Goal: Information Seeking & Learning: Learn about a topic

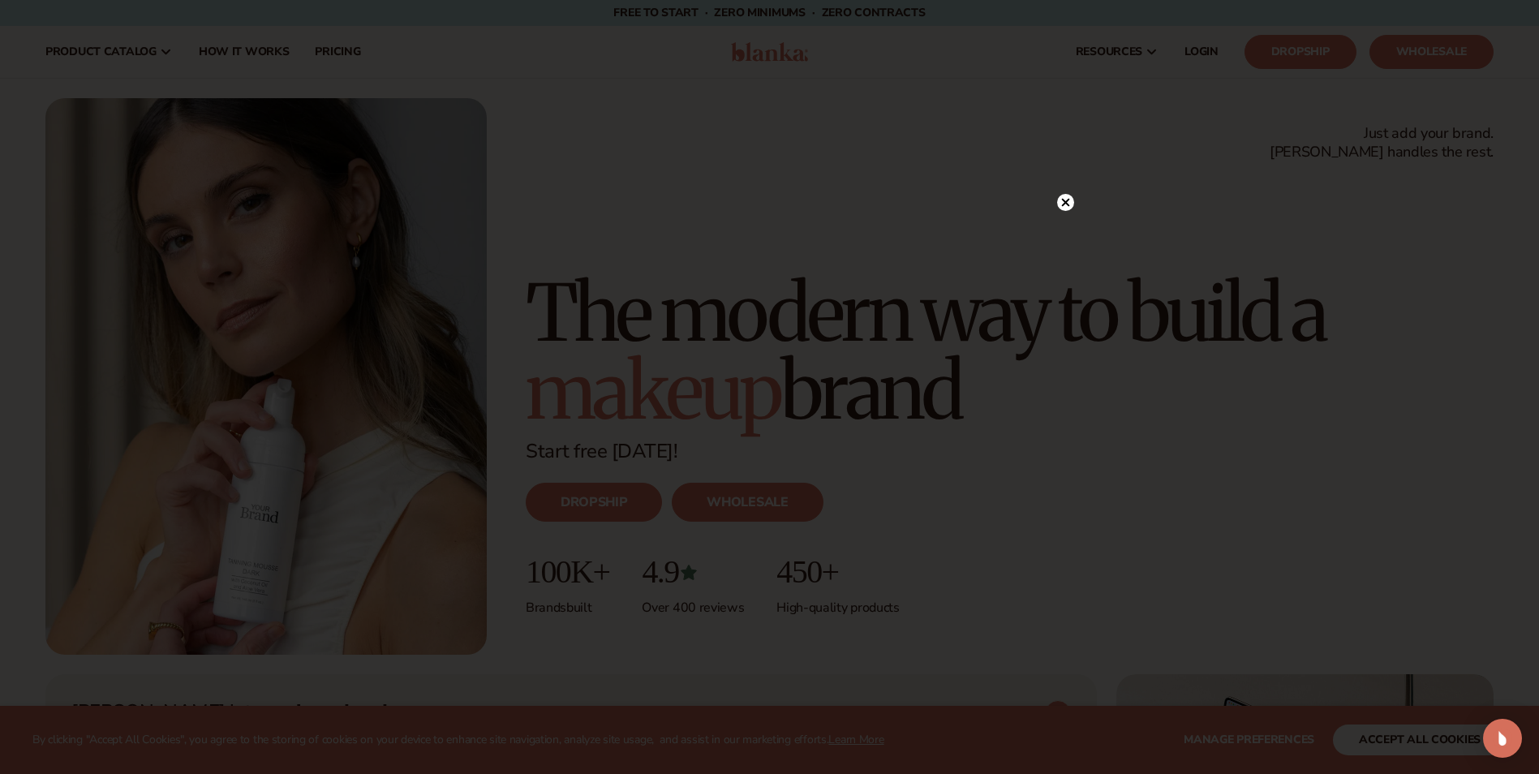
click at [1065, 203] on icon at bounding box center [1065, 202] width 8 height 8
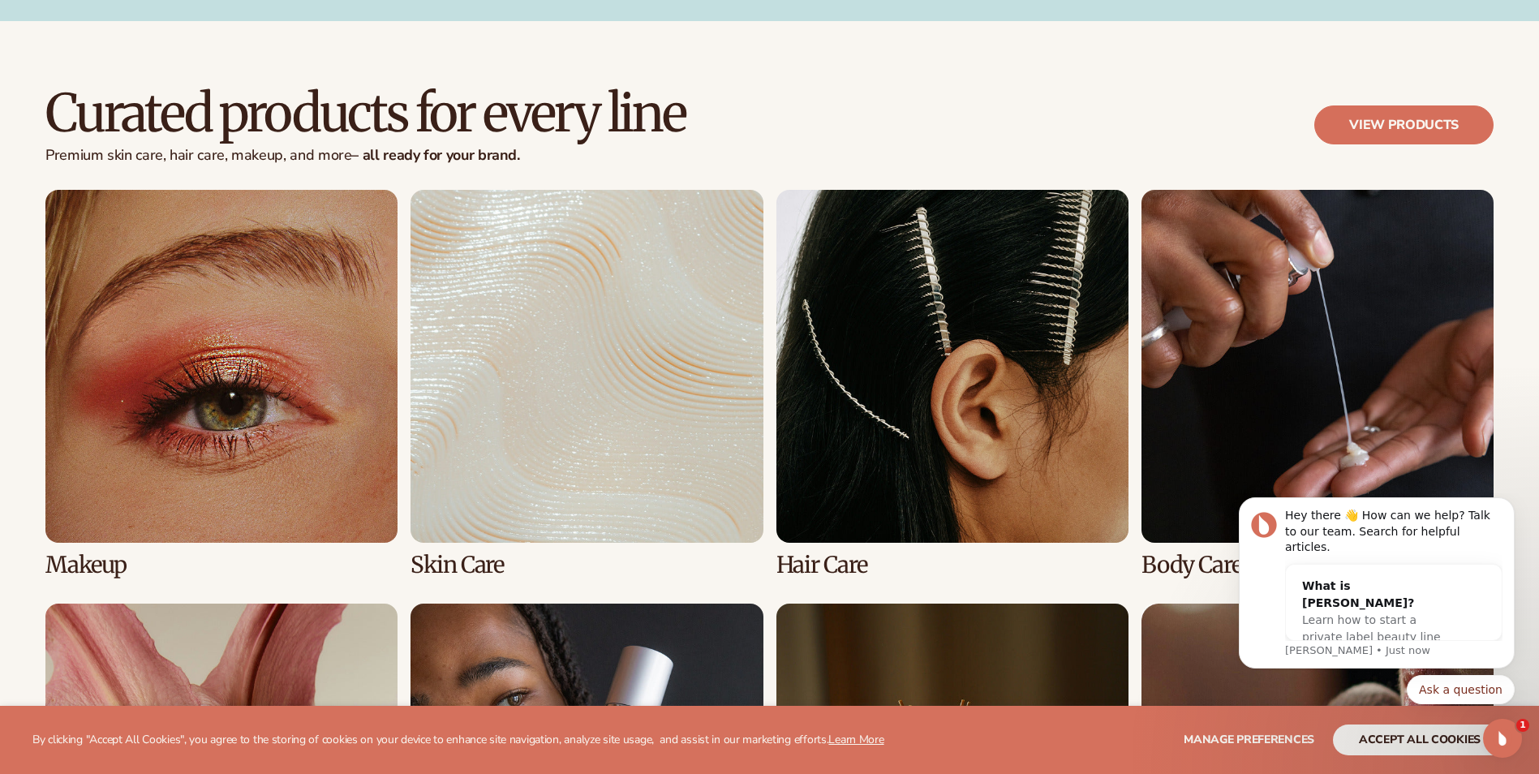
scroll to position [3893, 0]
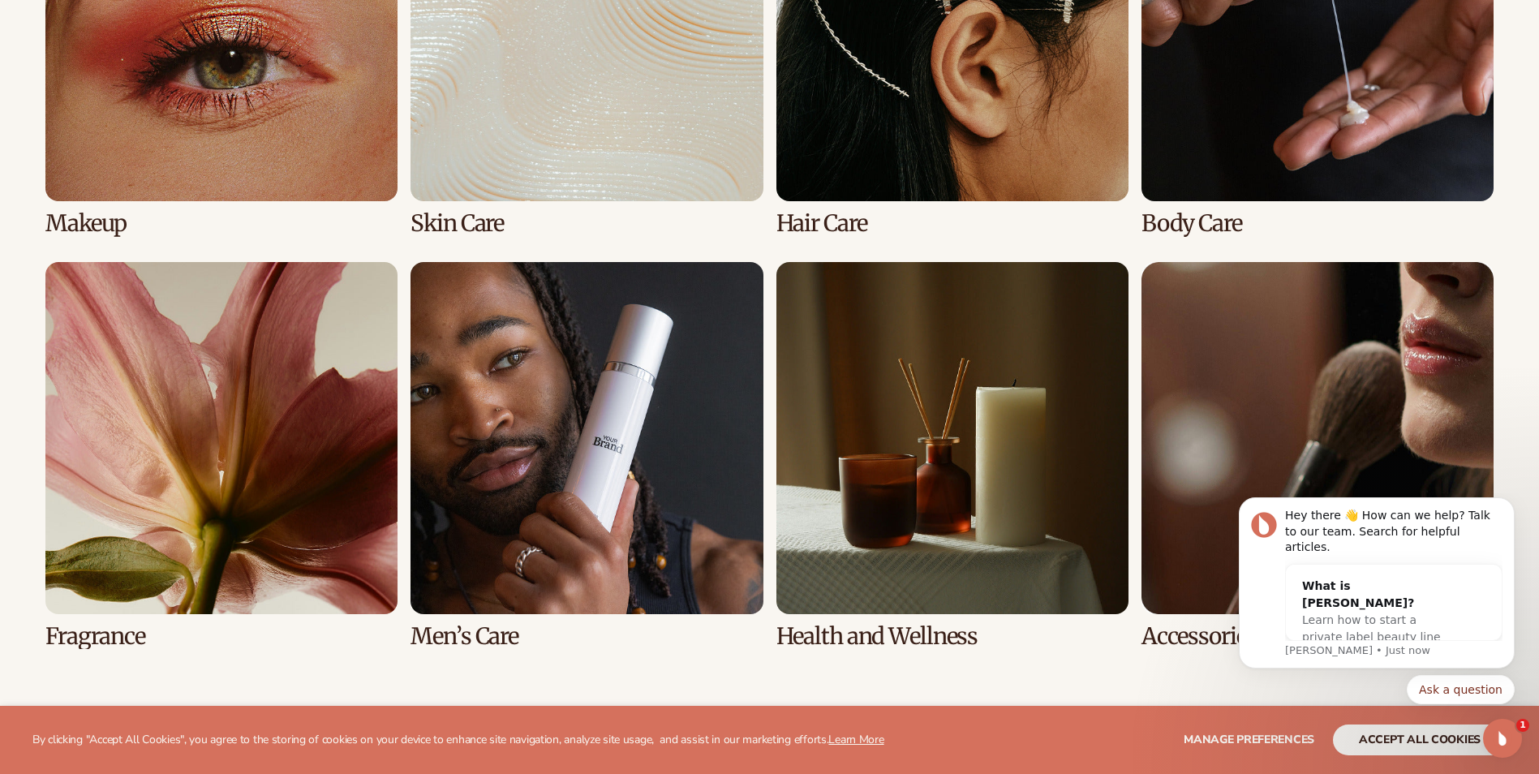
click at [529, 105] on link "2 / 8" at bounding box center [586, 41] width 352 height 387
click at [988, 401] on link "7 / 8" at bounding box center [952, 455] width 352 height 387
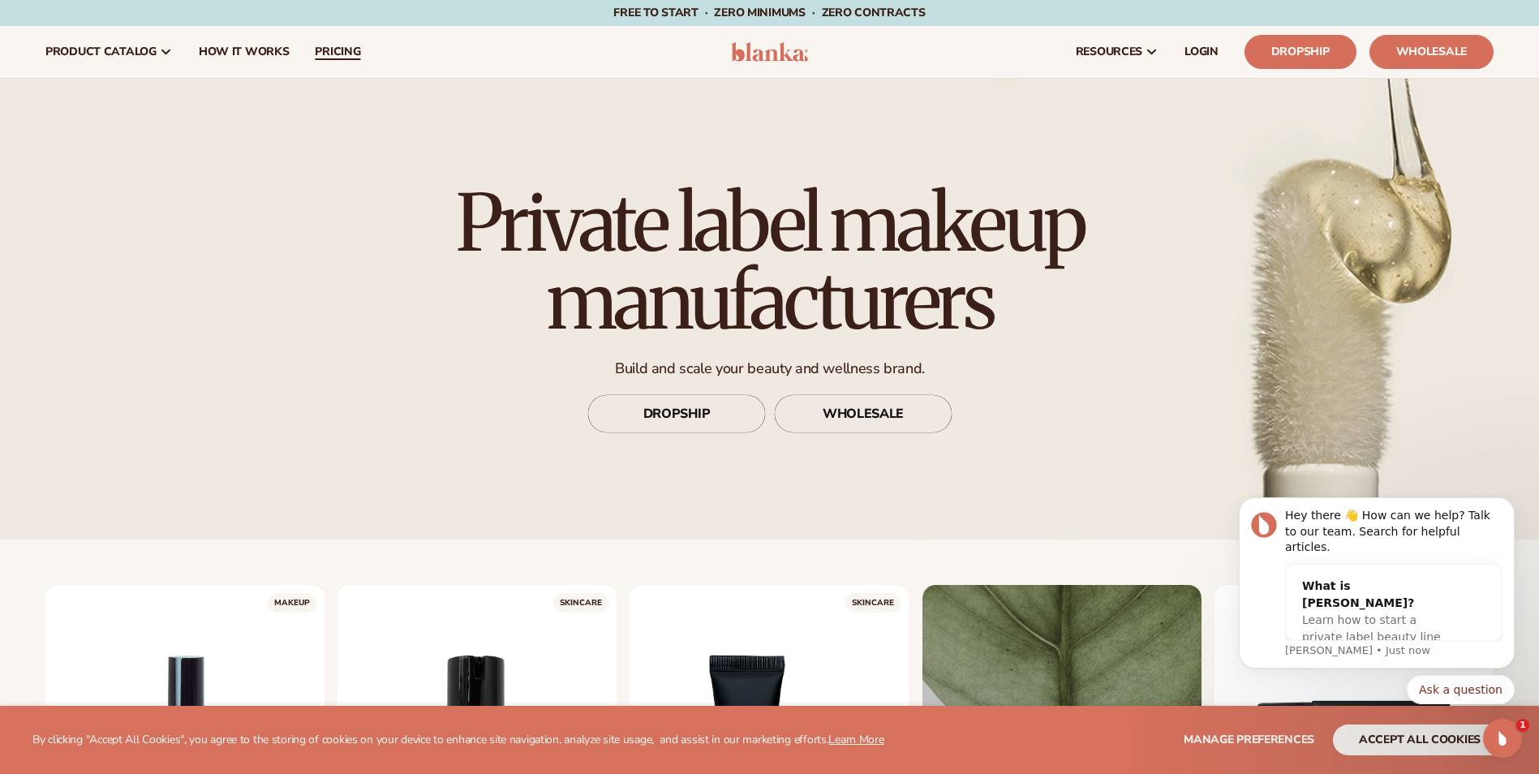
click at [337, 49] on span "pricing" at bounding box center [337, 51] width 45 height 13
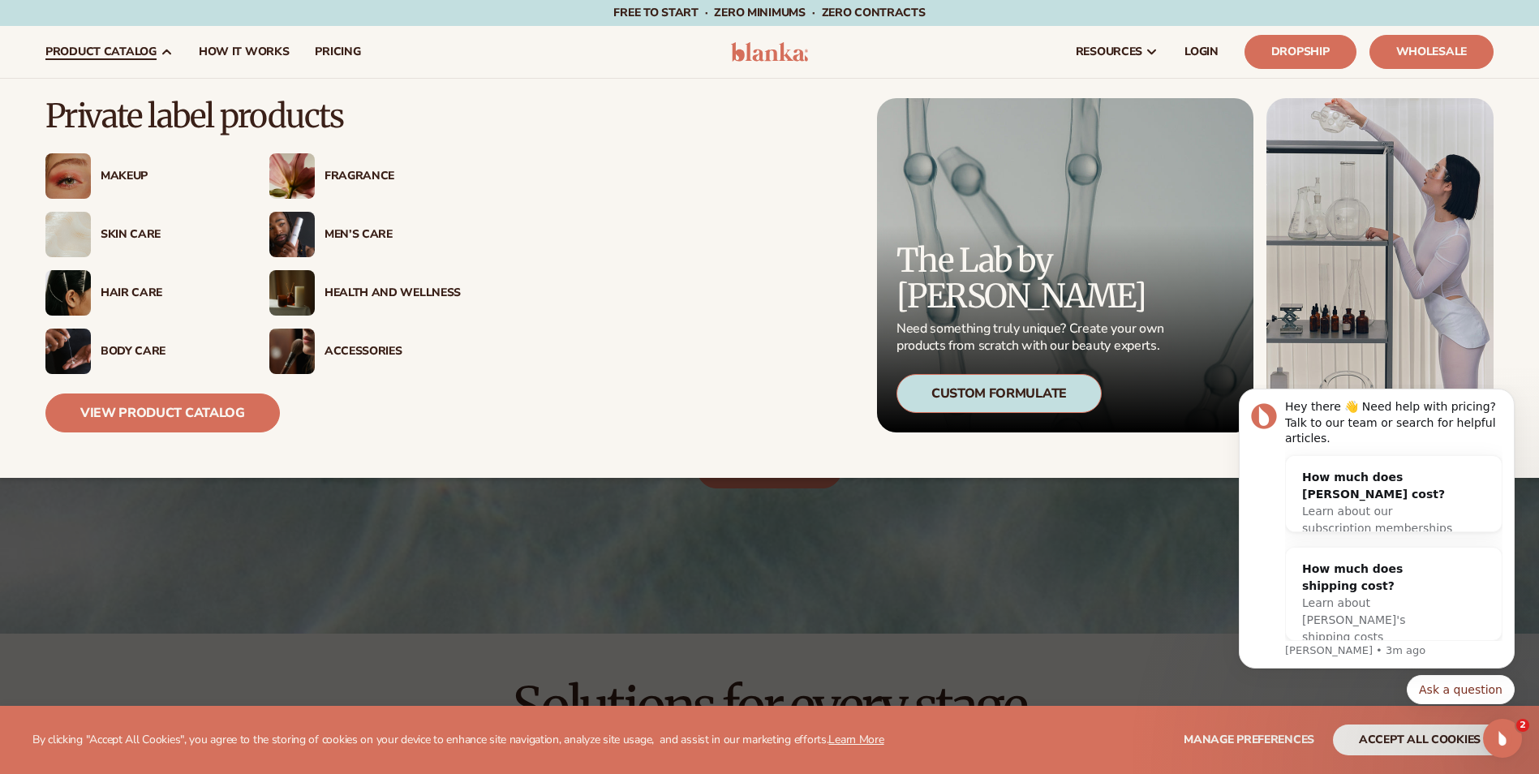
click at [306, 179] on img at bounding box center [291, 175] width 45 height 45
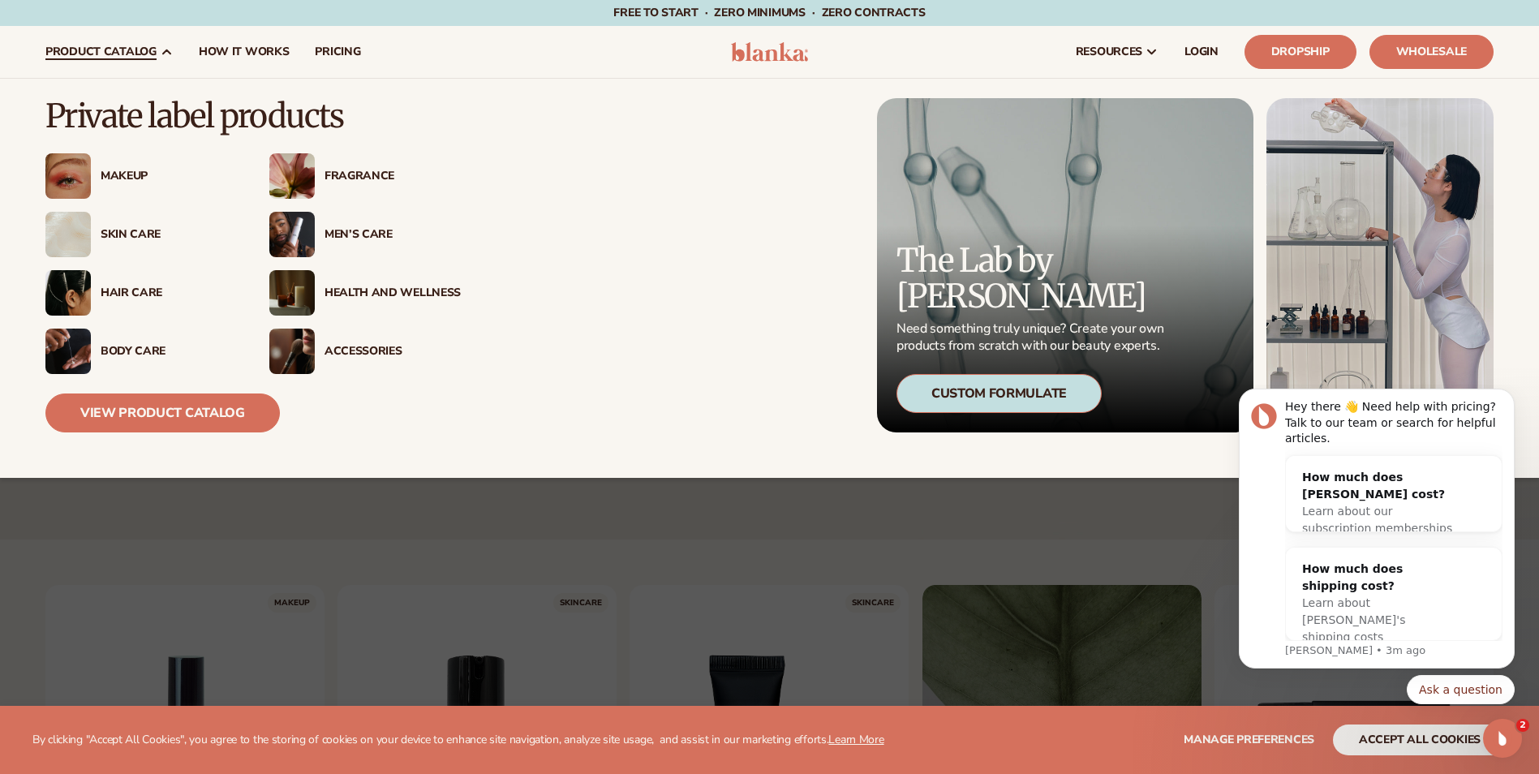
click at [310, 182] on img at bounding box center [291, 175] width 45 height 45
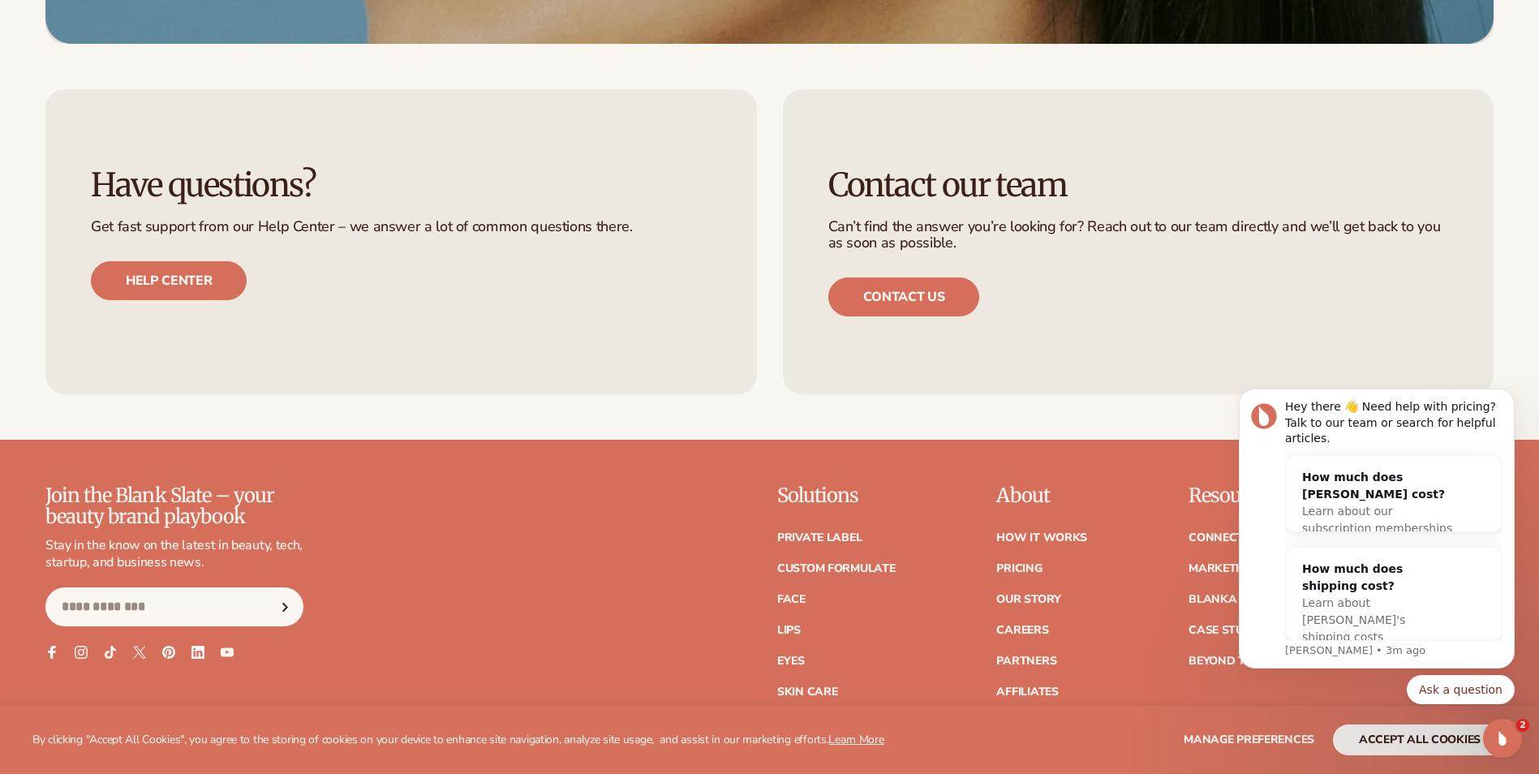
scroll to position [6340, 0]
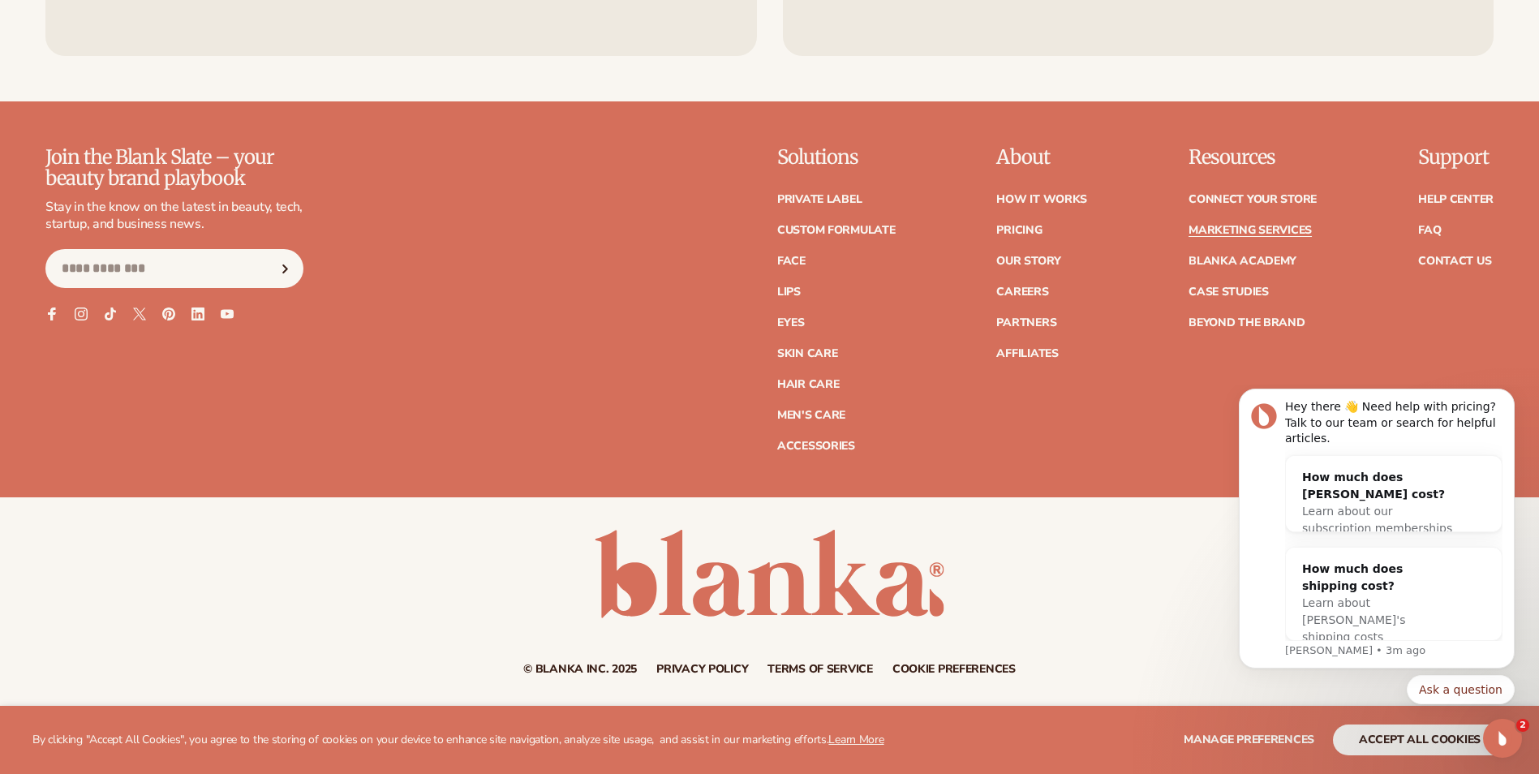
click at [1273, 225] on link "Marketing services" at bounding box center [1249, 230] width 123 height 11
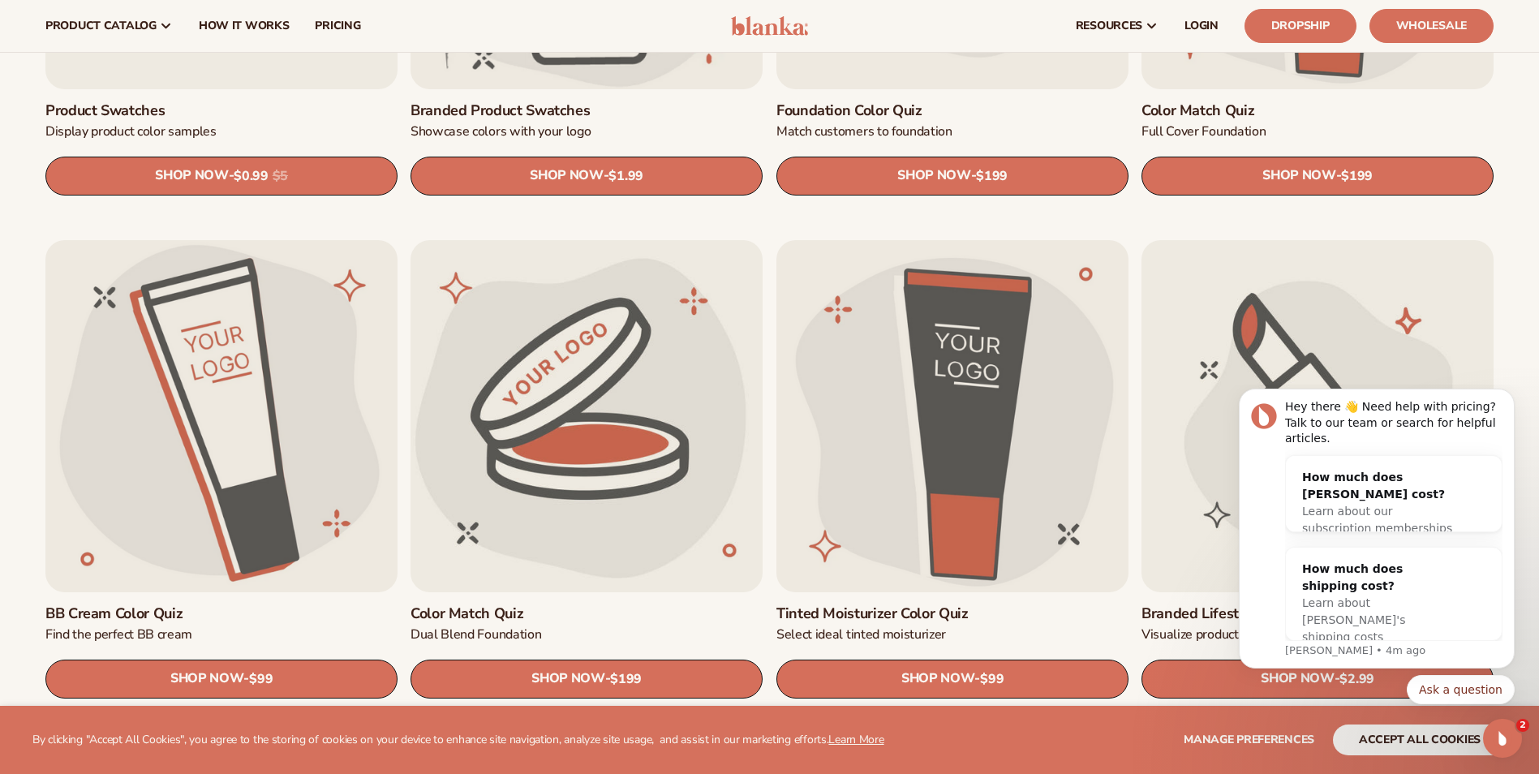
scroll to position [1135, 0]
